Goal: Navigation & Orientation: Find specific page/section

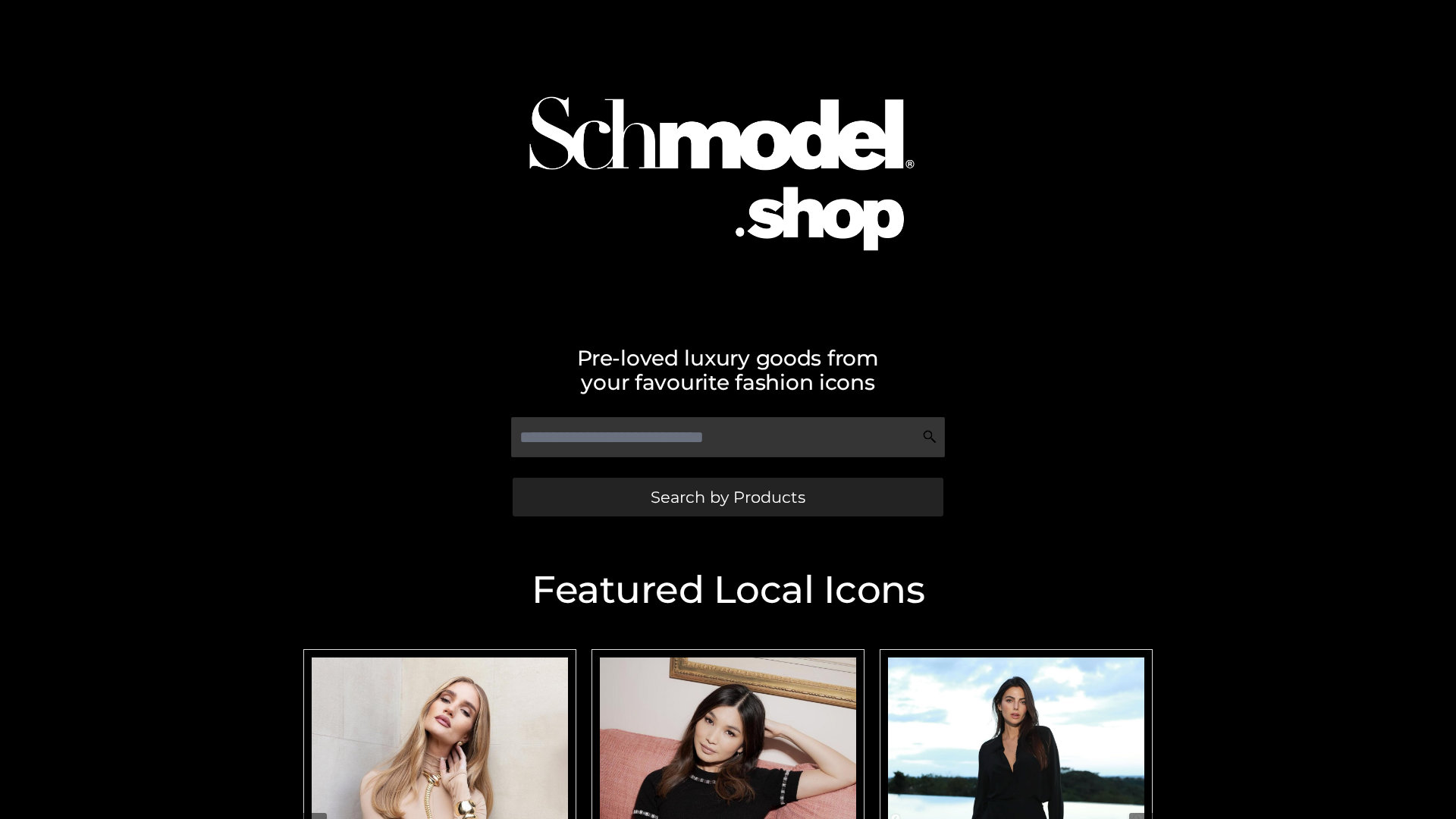
click at [727, 497] on span "Search by Products" at bounding box center [727, 497] width 155 height 16
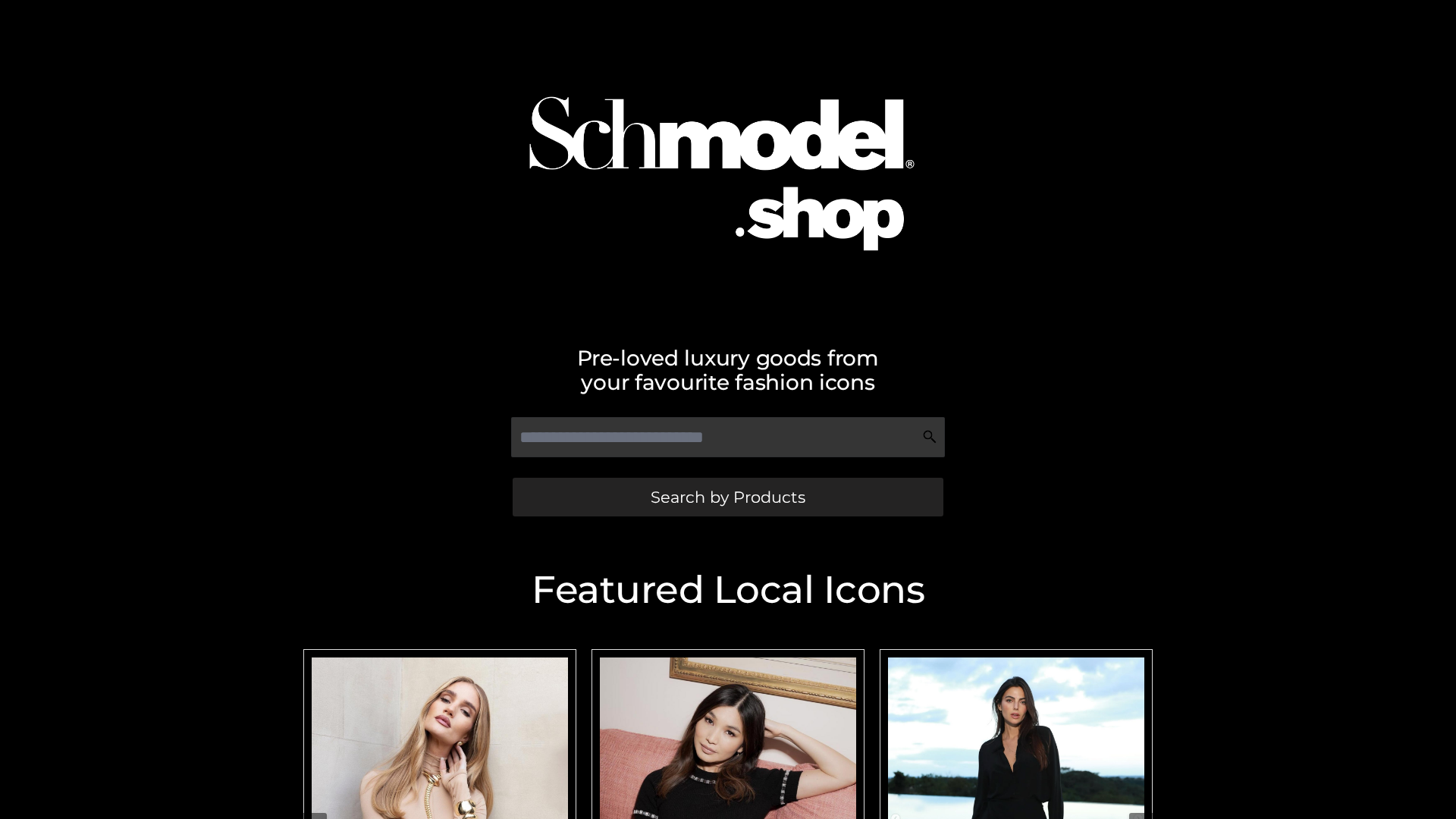
click at [727, 497] on span "Search by Products" at bounding box center [727, 497] width 155 height 16
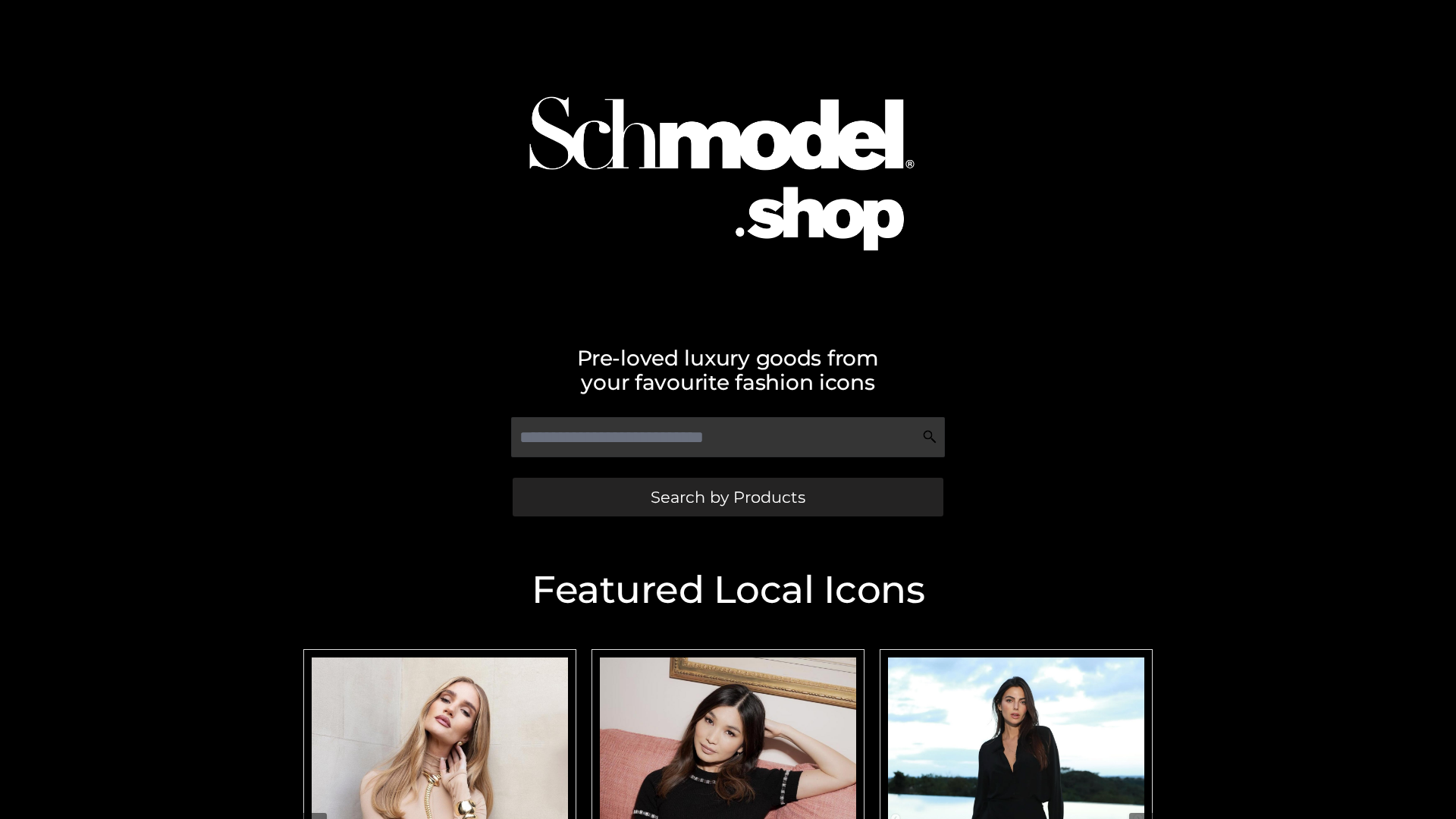
click at [727, 497] on span "Search by Products" at bounding box center [727, 497] width 155 height 16
